Goal: Information Seeking & Learning: Learn about a topic

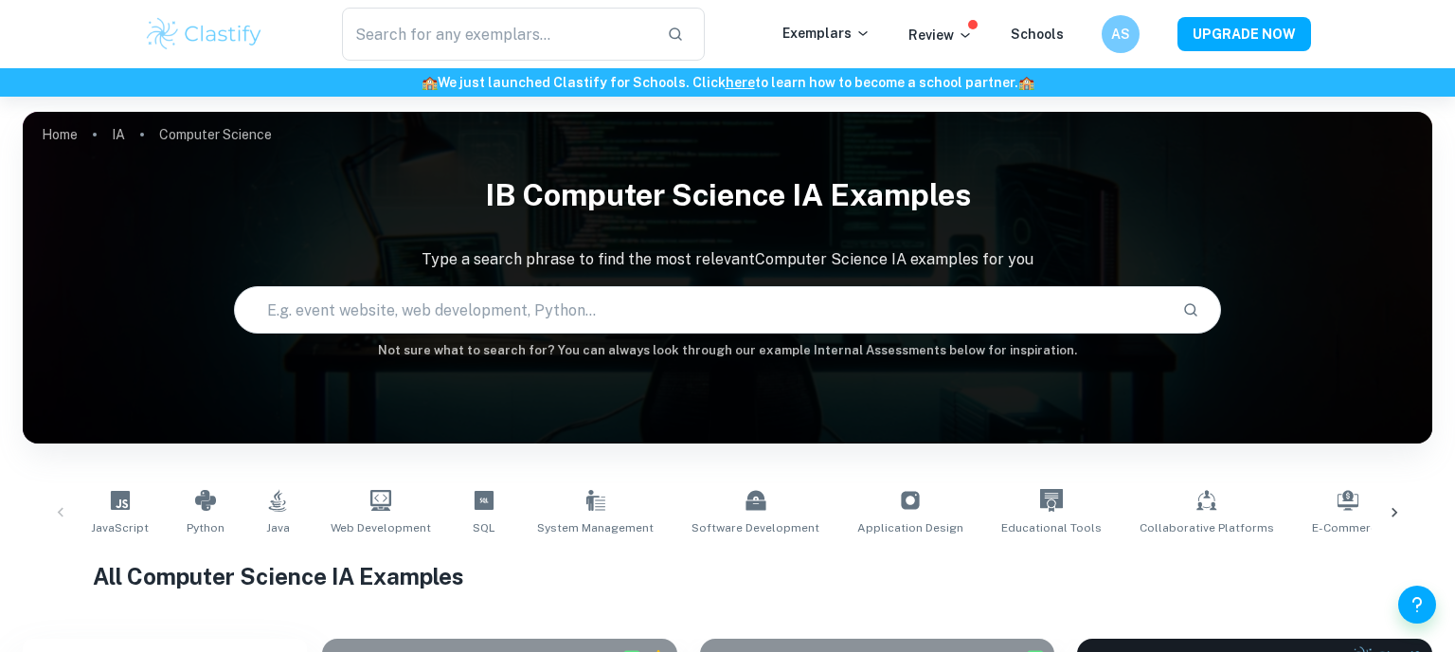
scroll to position [496, 0]
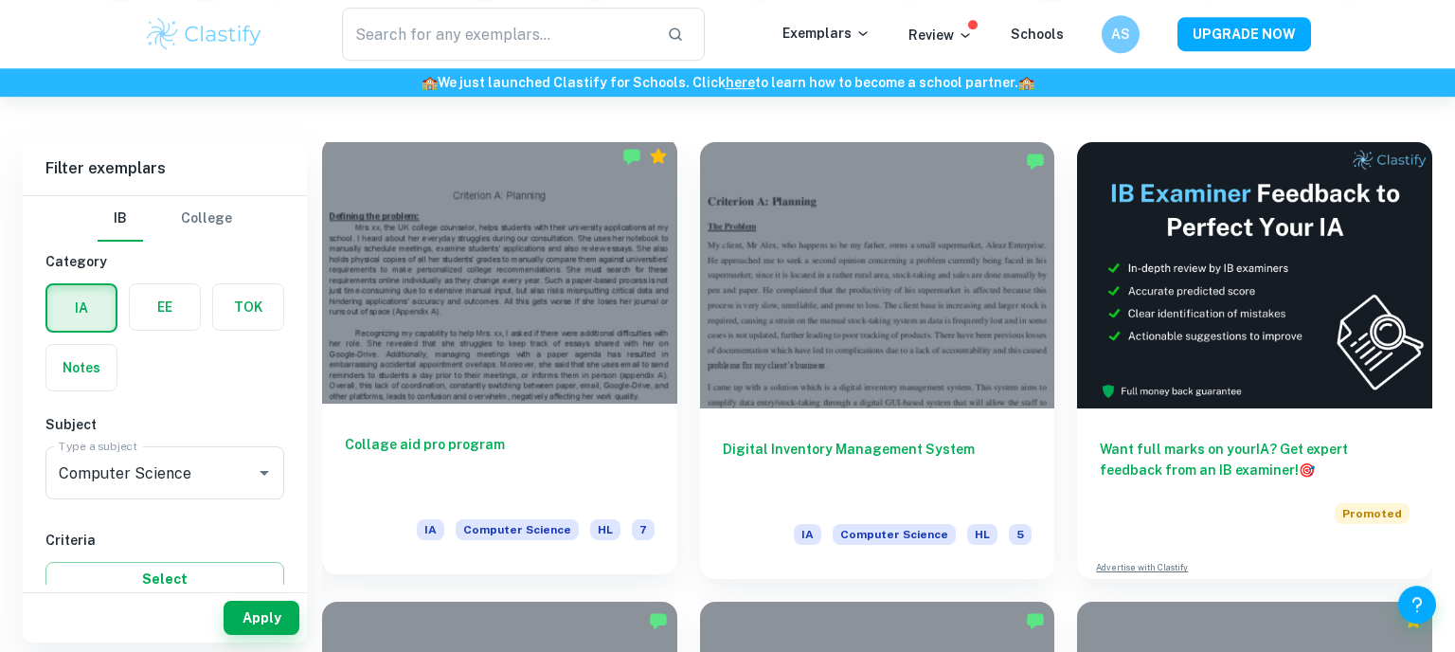
click at [466, 352] on div at bounding box center [499, 270] width 355 height 266
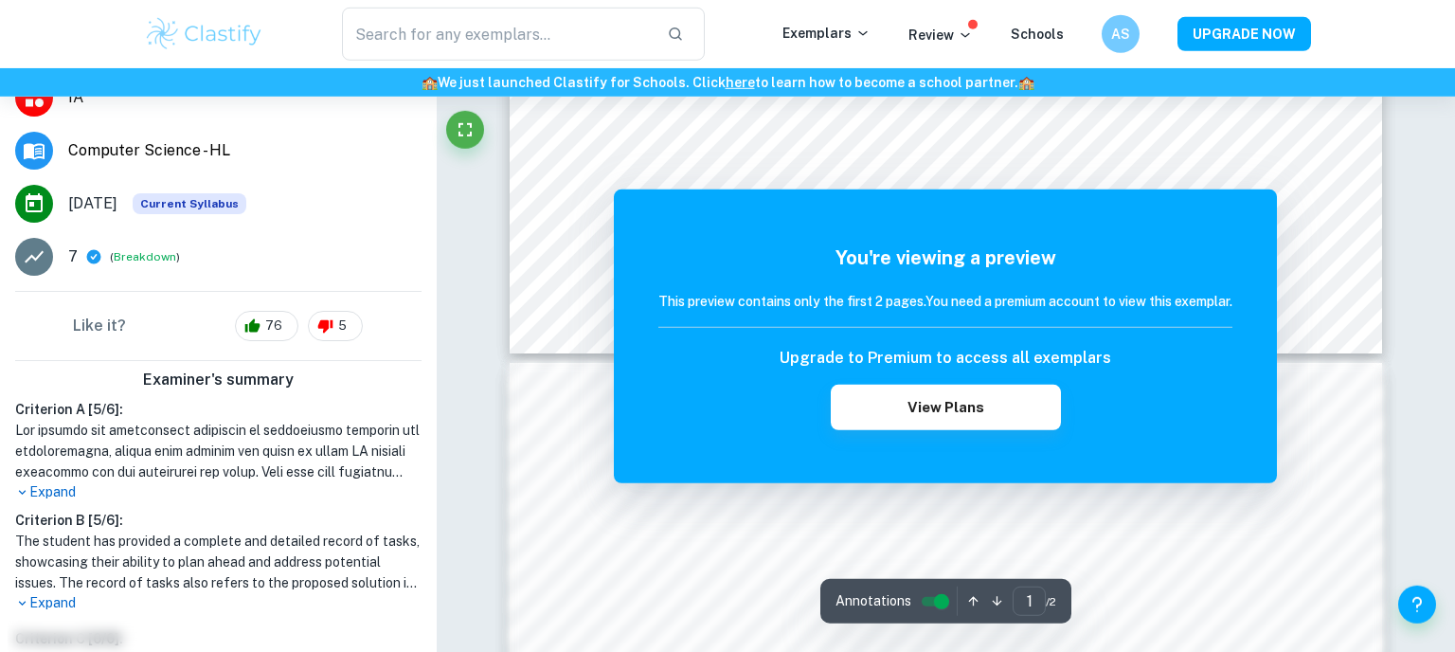
scroll to position [918, 0]
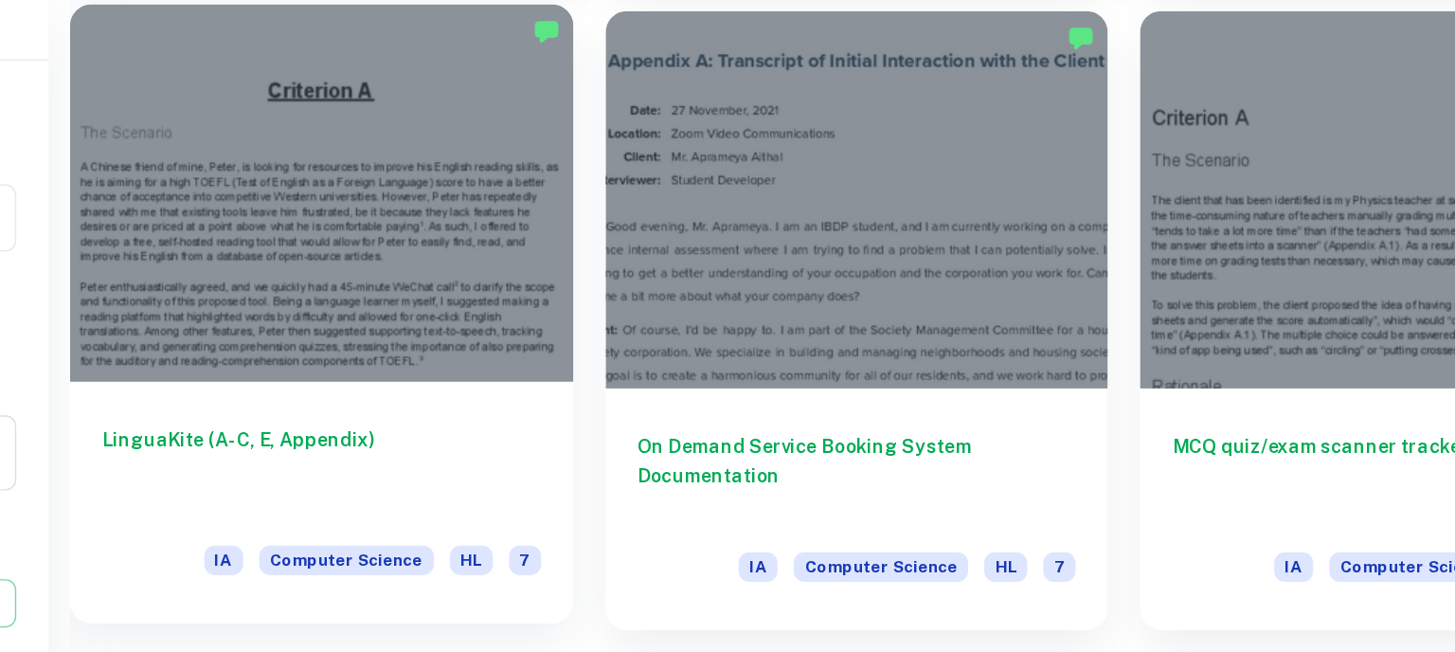
scroll to position [973, 0]
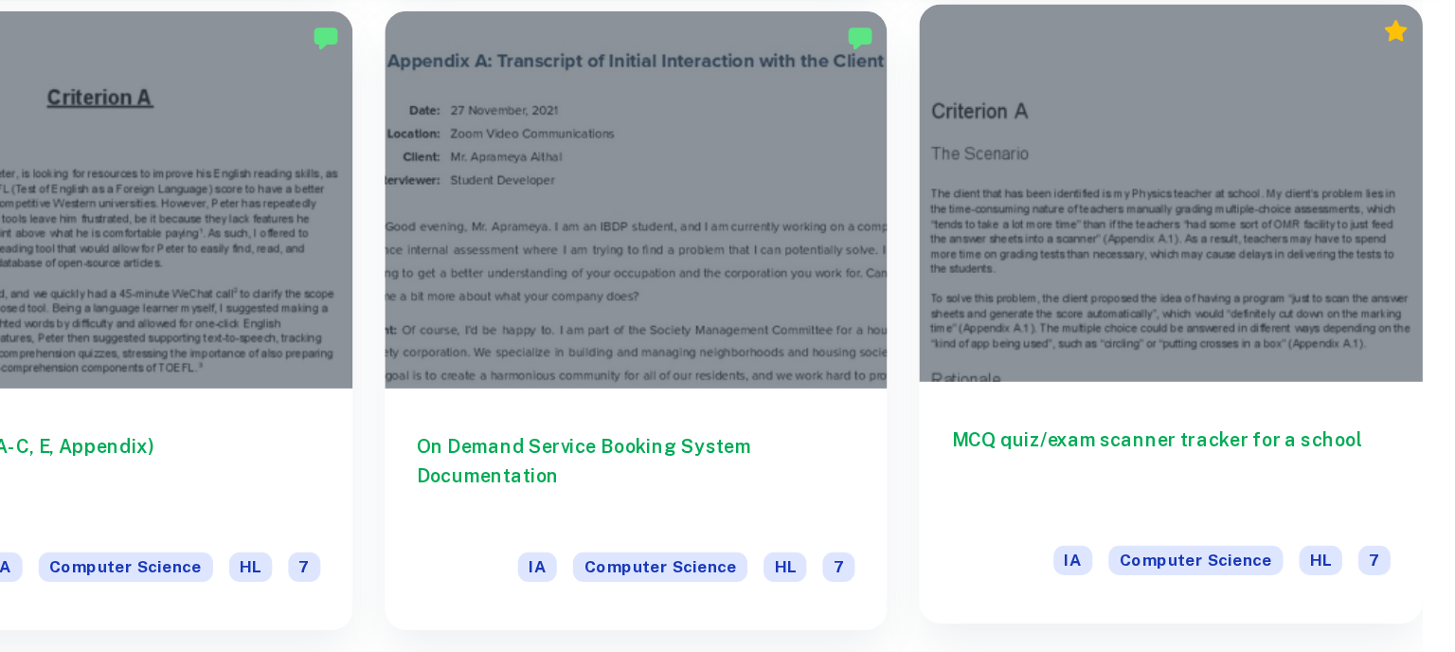
click at [1139, 440] on h6 "MCQ quiz/exam scanner tracker for a school" at bounding box center [1255, 448] width 310 height 63
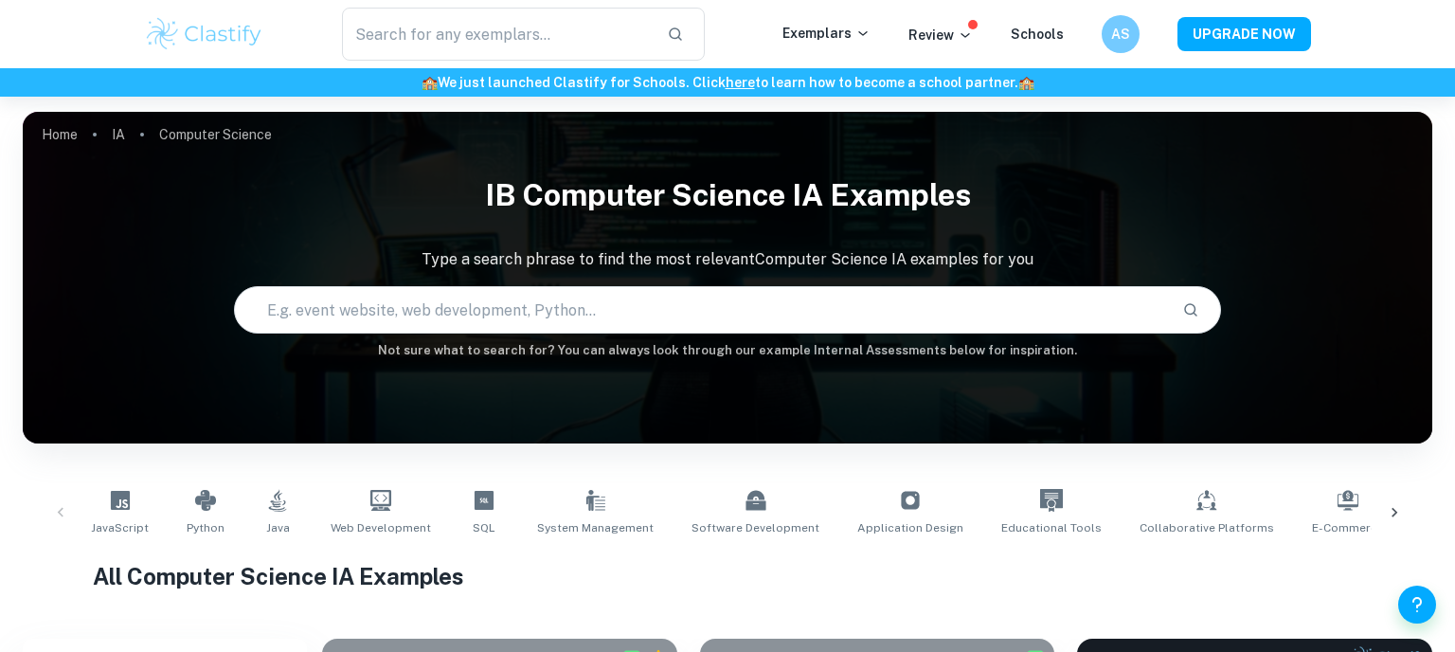
scroll to position [1089, 0]
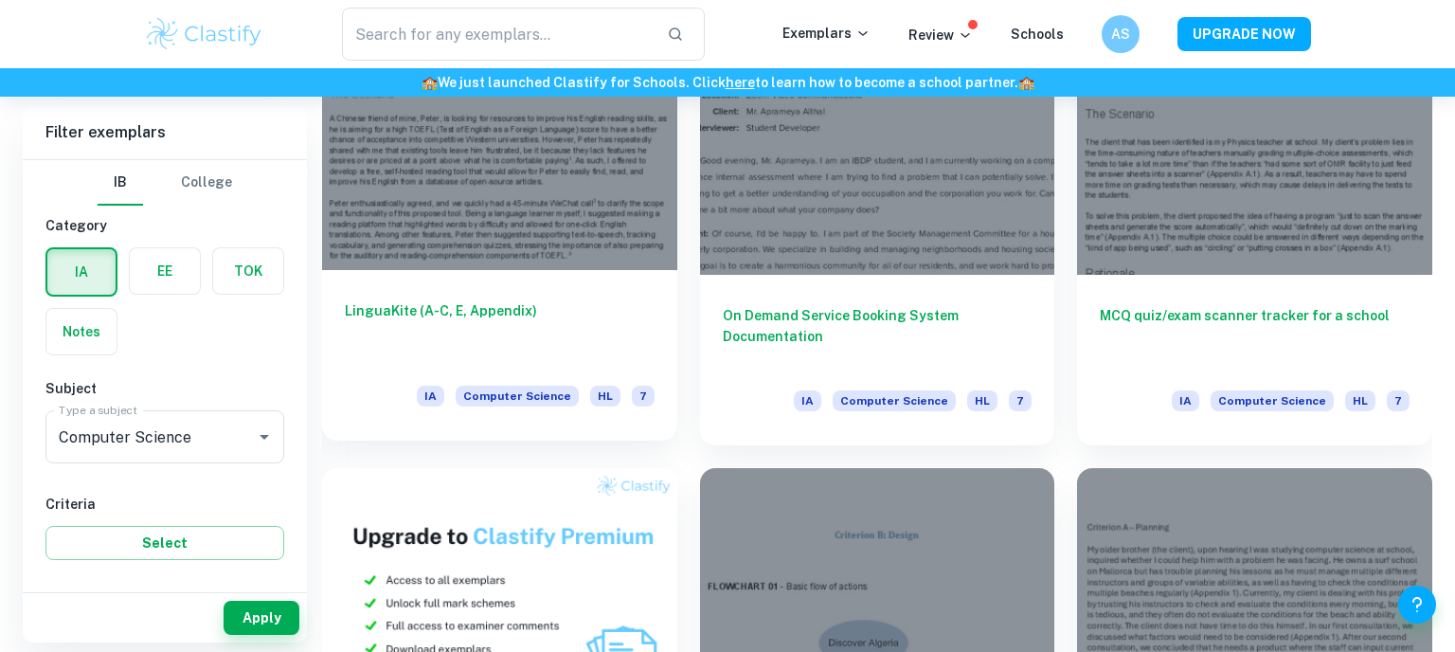
click at [599, 303] on h6 "LinguaKite (A-C, E, Appendix)" at bounding box center [500, 331] width 310 height 63
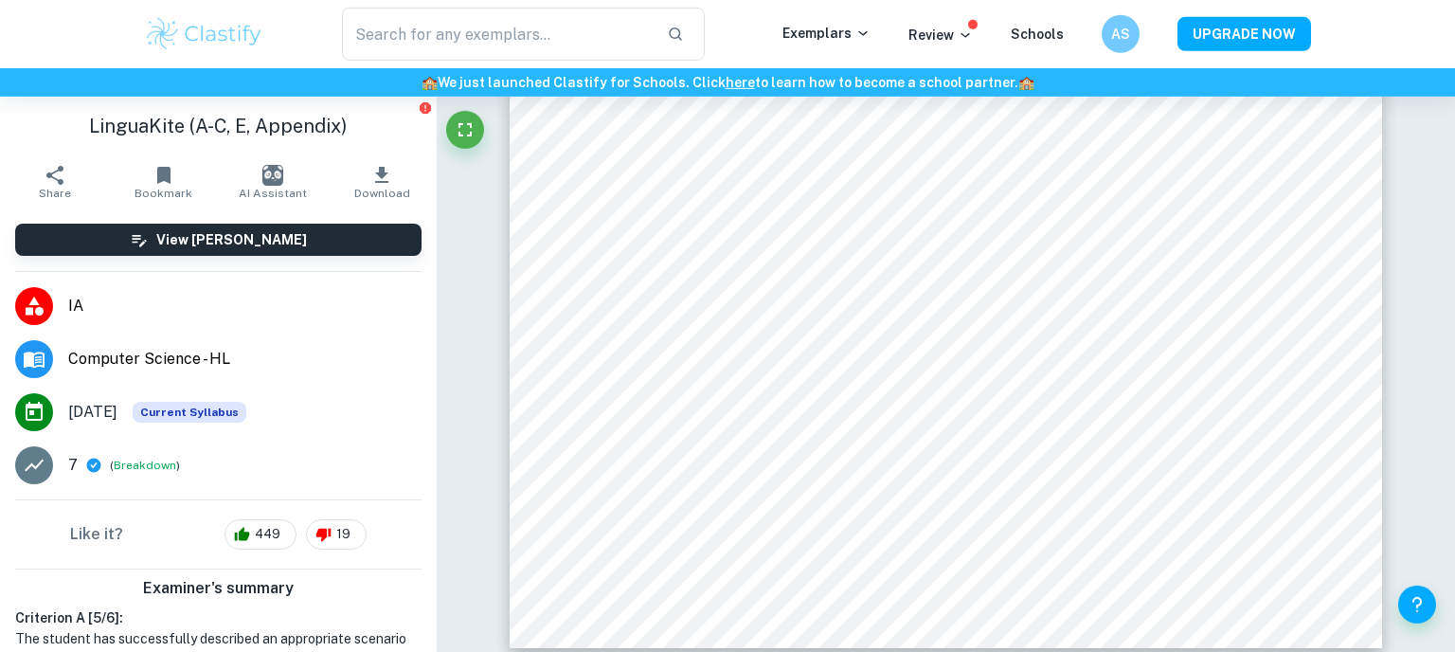
scroll to position [31353, 0]
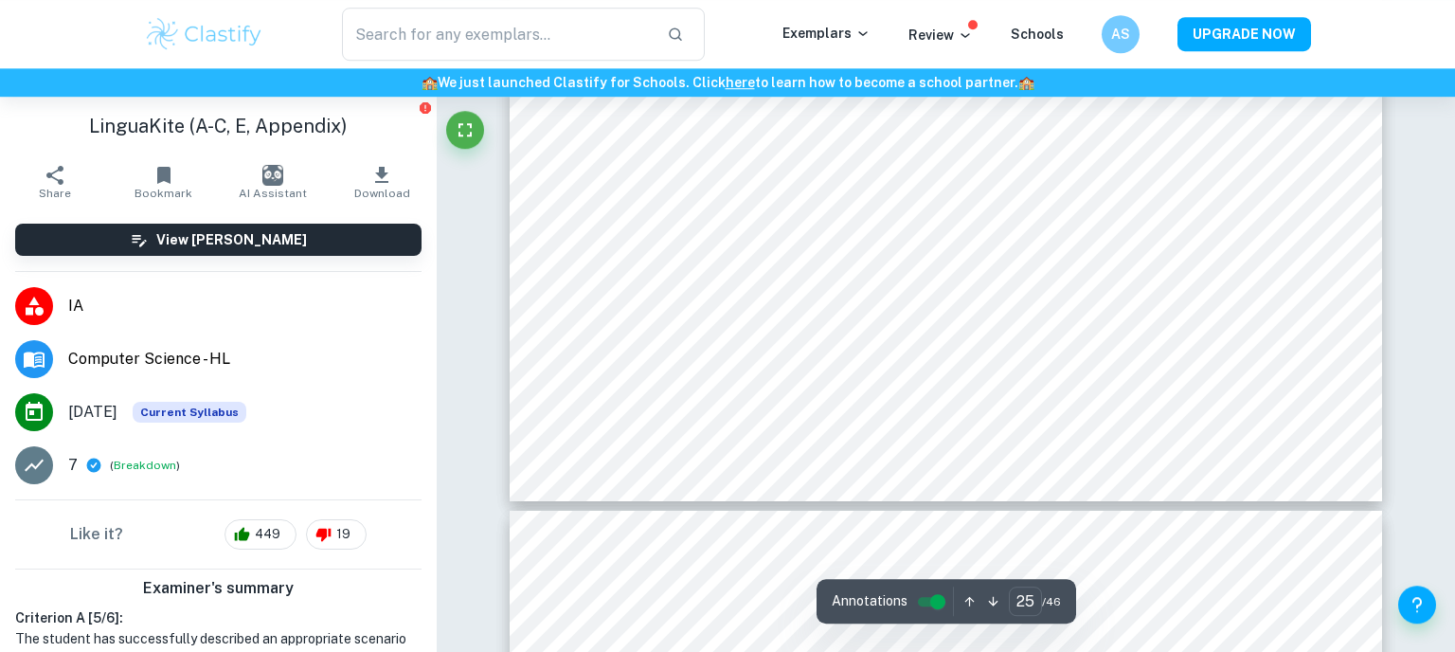
type input "26"
